Goal: Navigation & Orientation: Find specific page/section

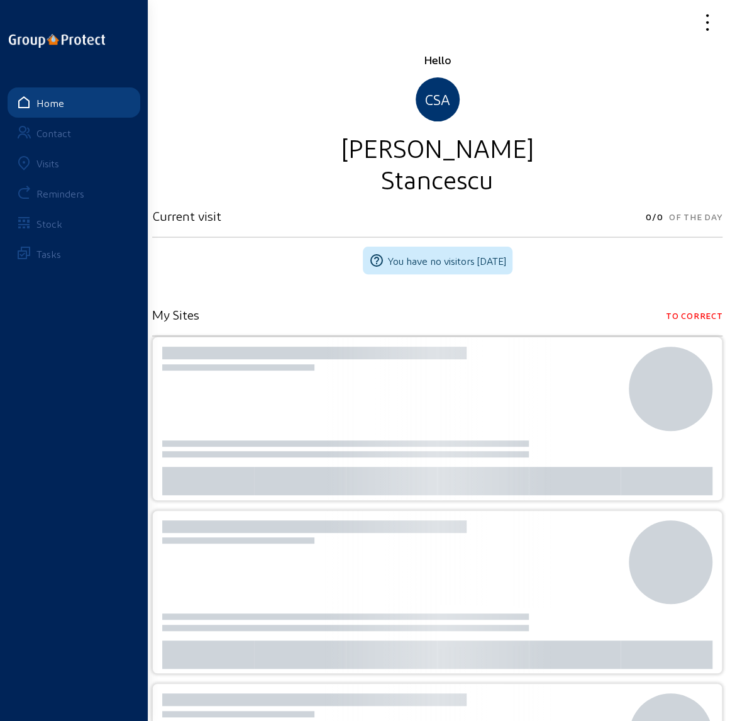
click at [48, 160] on div "Visits" at bounding box center [47, 163] width 23 height 12
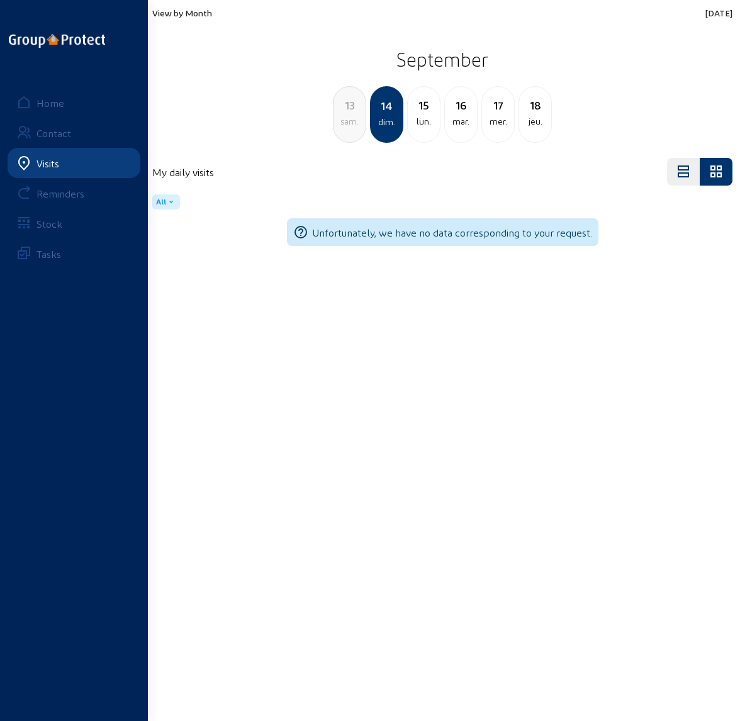
click at [421, 108] on div "15" at bounding box center [424, 105] width 32 height 18
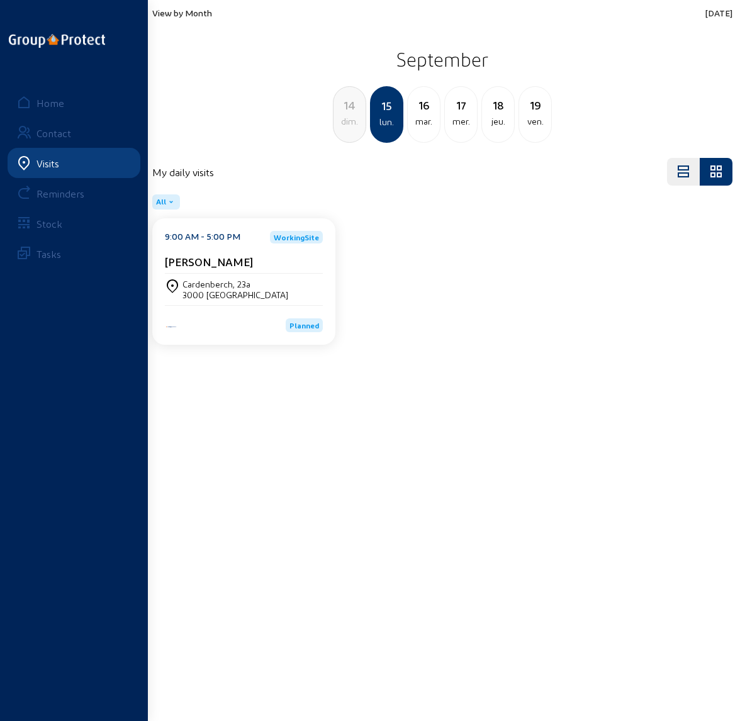
click at [208, 287] on div "Cardenberch, 23a" at bounding box center [235, 284] width 106 height 11
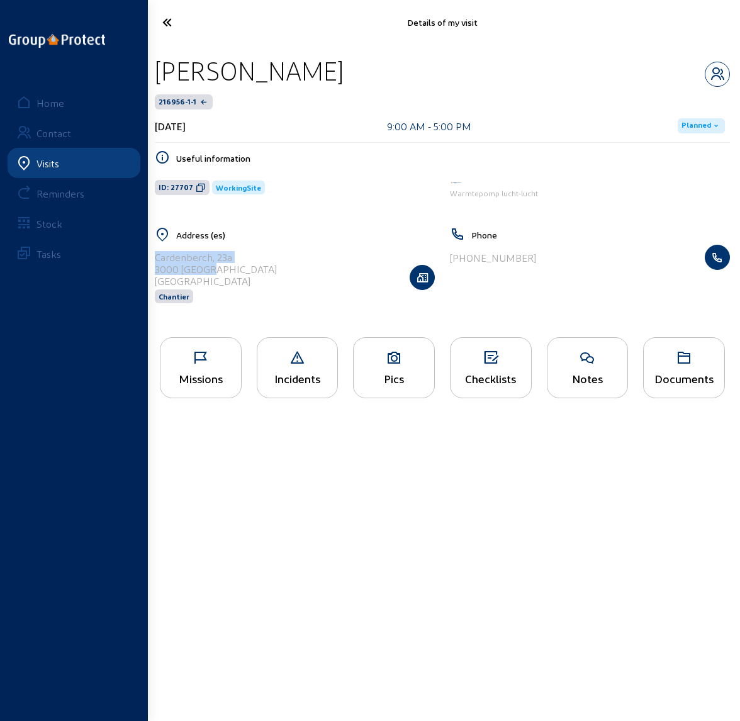
drag, startPoint x: 156, startPoint y: 258, endPoint x: 220, endPoint y: 270, distance: 65.3
click at [220, 270] on cam-list-title "[STREET_ADDRESS]" at bounding box center [216, 269] width 122 height 36
copy cam-list-title "Cardenberch, 23a 3000 [GEOGRAPHIC_DATA]"
click at [164, 21] on icon at bounding box center [194, 22] width 77 height 22
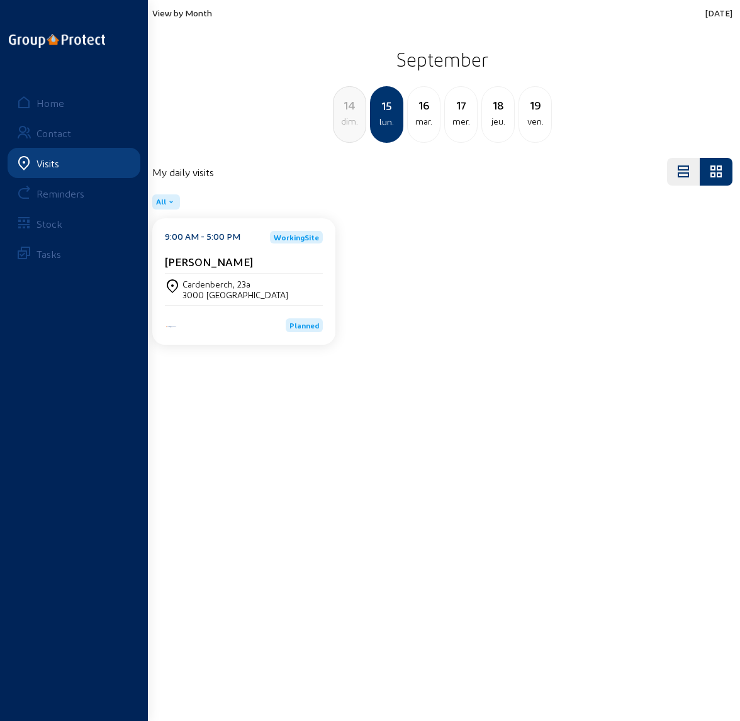
click at [432, 102] on div "16" at bounding box center [424, 105] width 32 height 18
click at [342, 111] on div "15" at bounding box center [349, 105] width 32 height 18
